Goal: Task Accomplishment & Management: Manage account settings

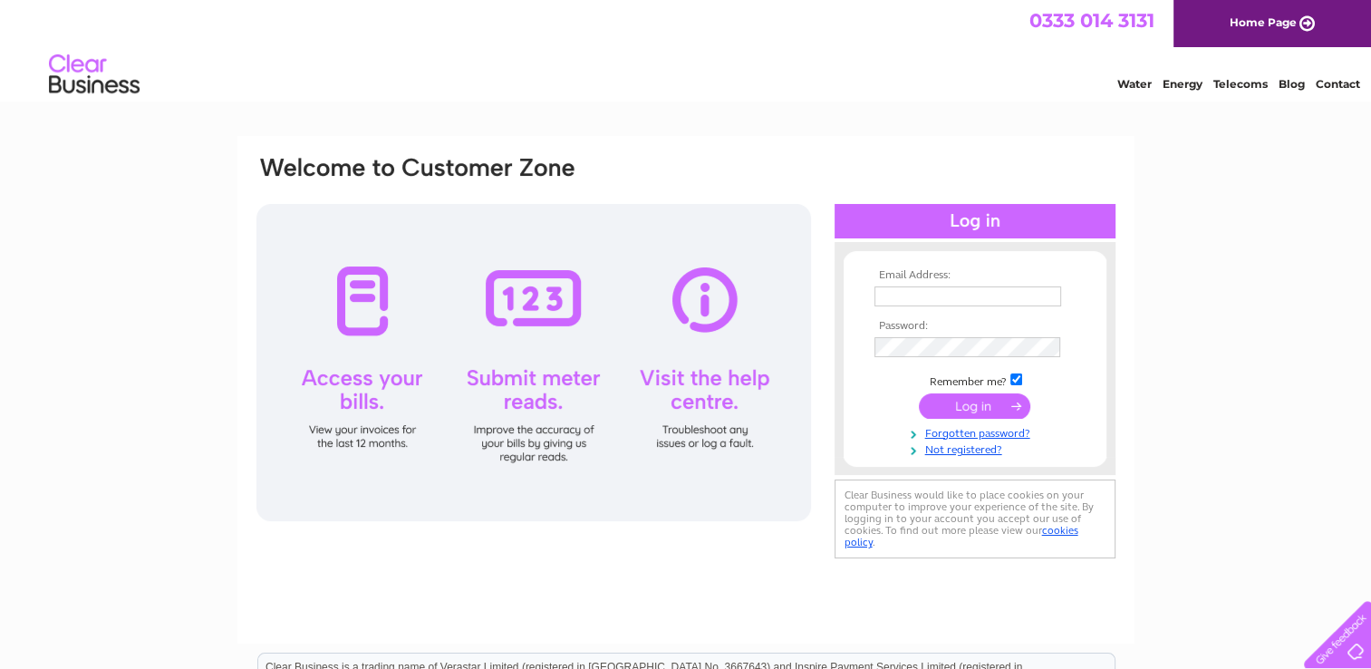
type input "[EMAIL_ADDRESS][DOMAIN_NAME]"
click at [968, 412] on input "submit" at bounding box center [974, 405] width 111 height 25
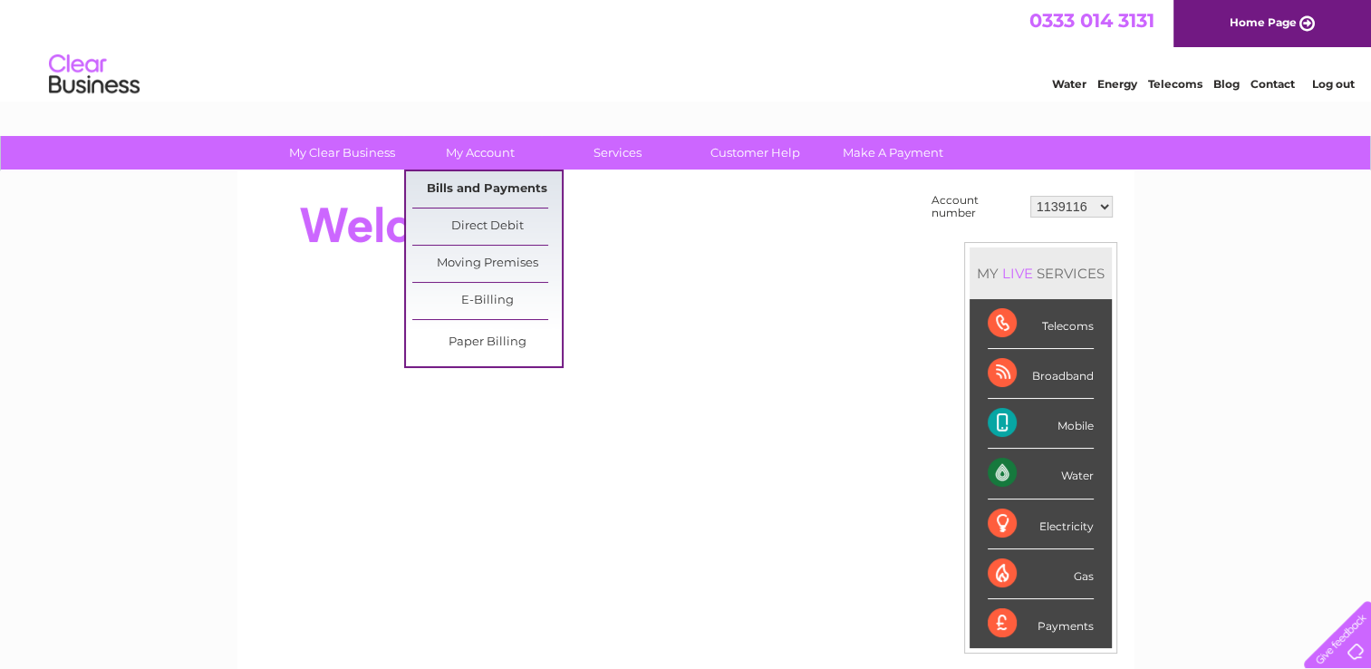
click at [490, 194] on link "Bills and Payments" at bounding box center [487, 189] width 150 height 36
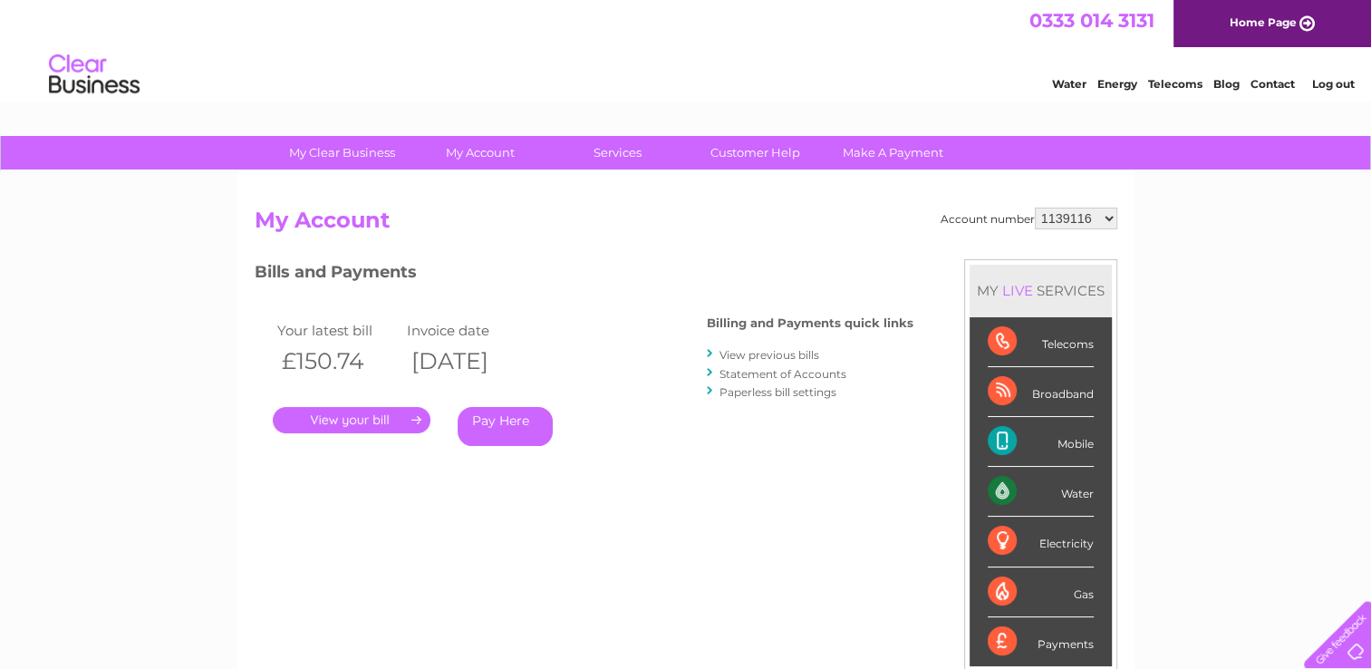
click at [373, 429] on link "." at bounding box center [352, 420] width 158 height 26
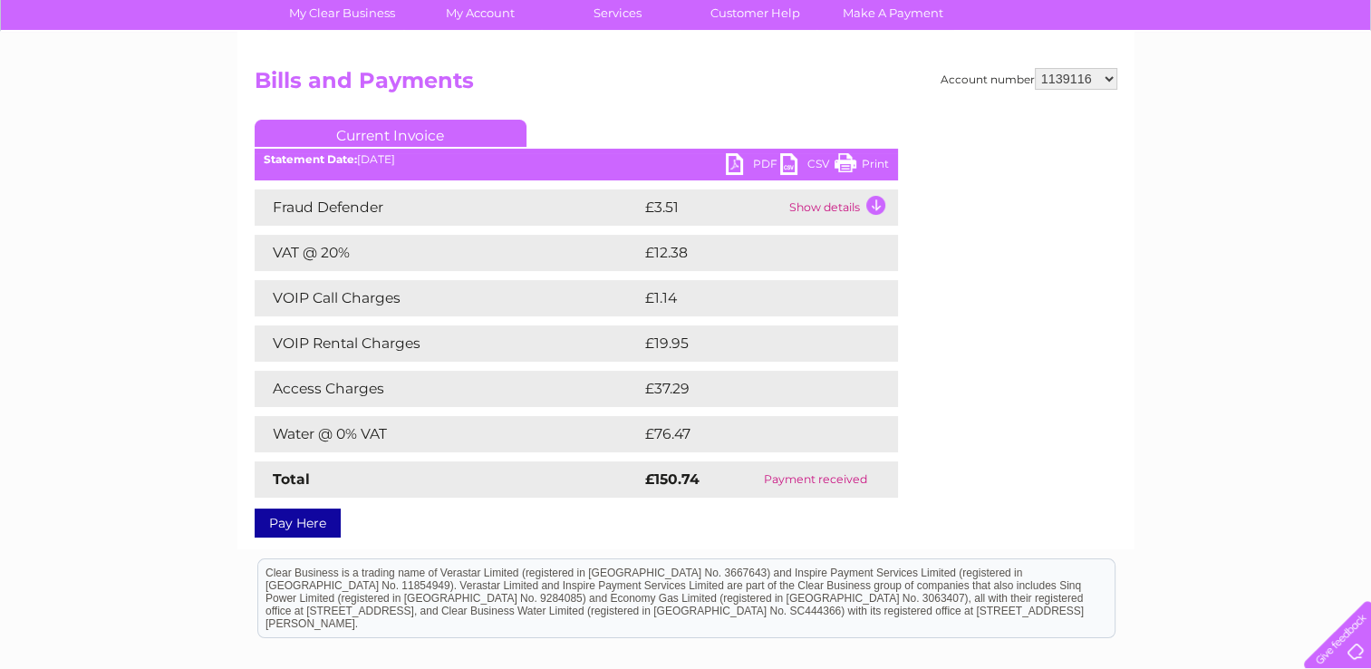
scroll to position [181, 0]
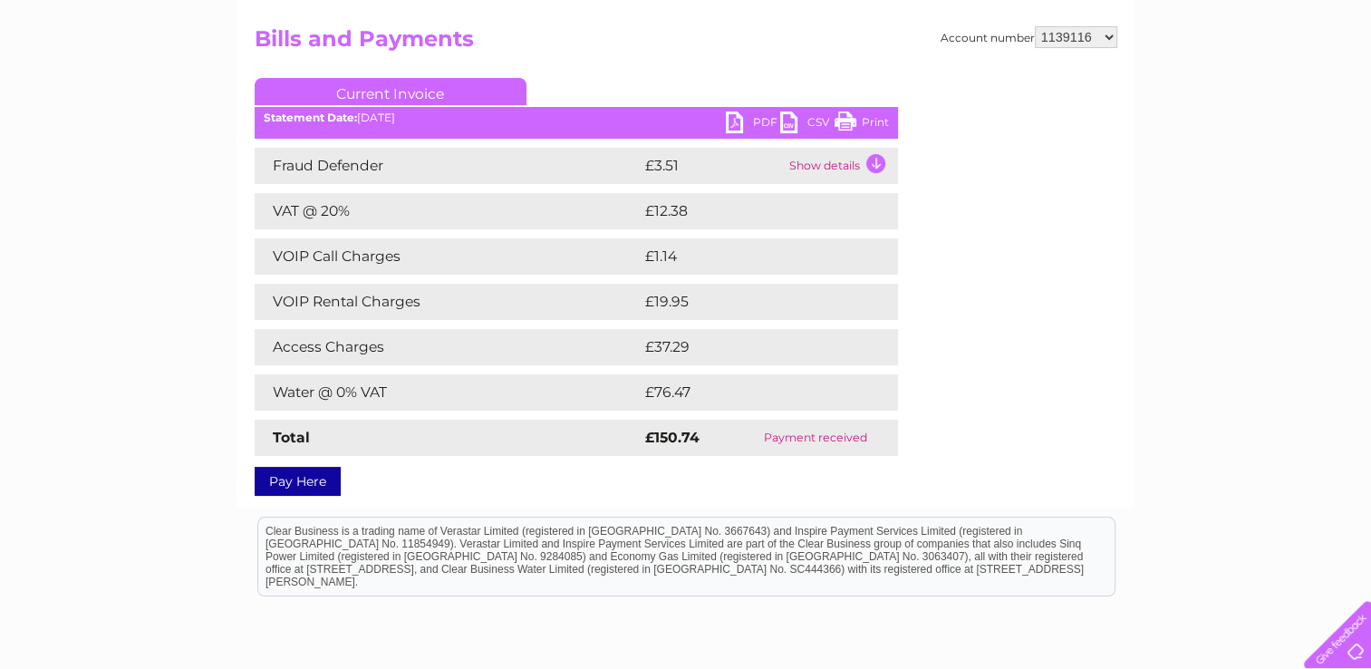
click at [742, 129] on link "PDF" at bounding box center [753, 124] width 54 height 26
